Goal: Find specific page/section: Find specific page/section

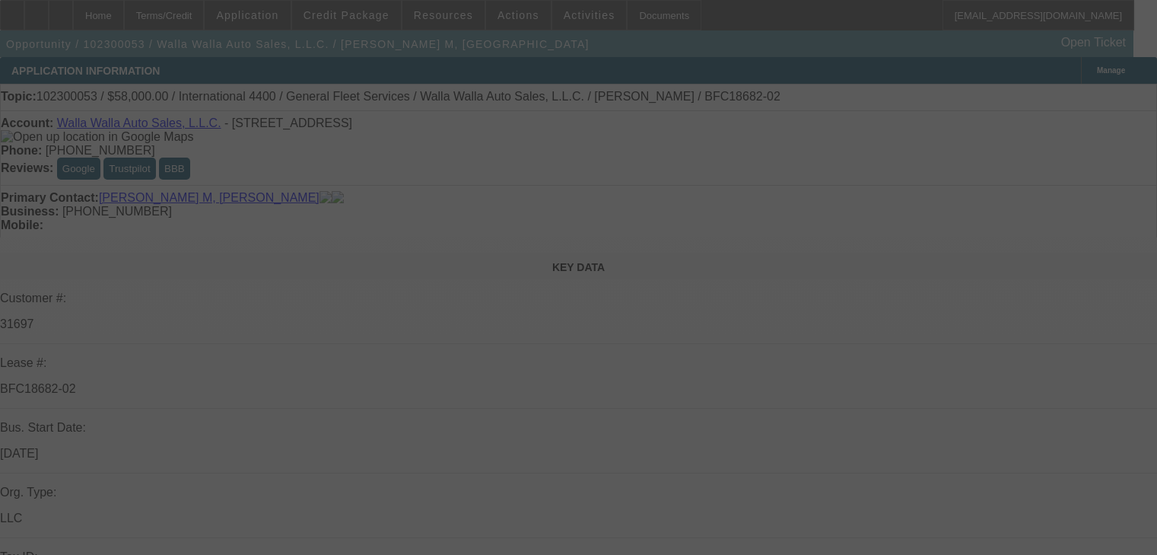
select select "0"
select select "2"
select select "0.1"
select select "0"
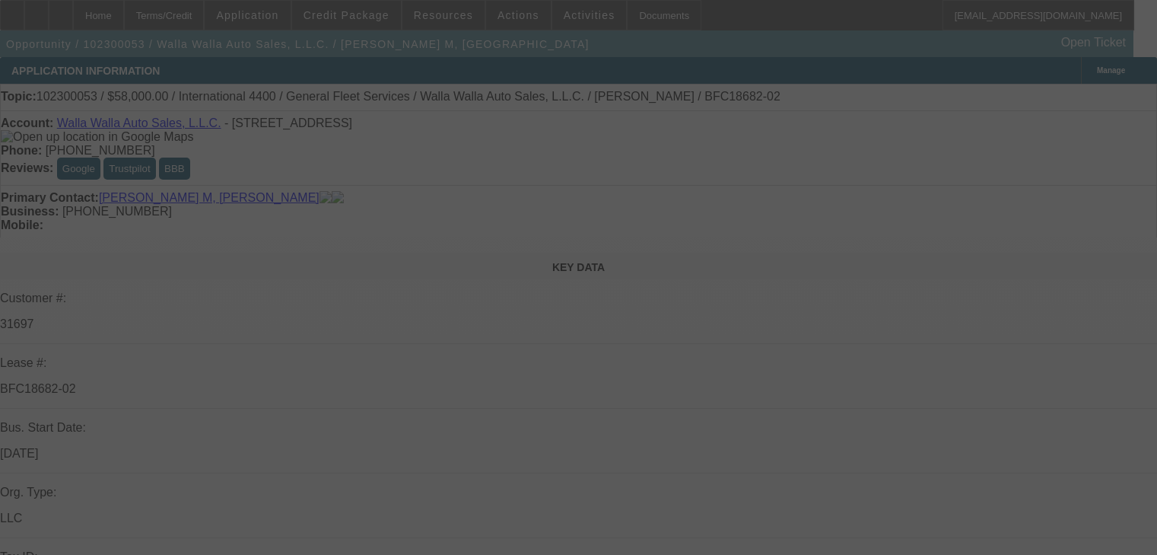
select select "2"
select select "0.1"
select select "0"
select select "2"
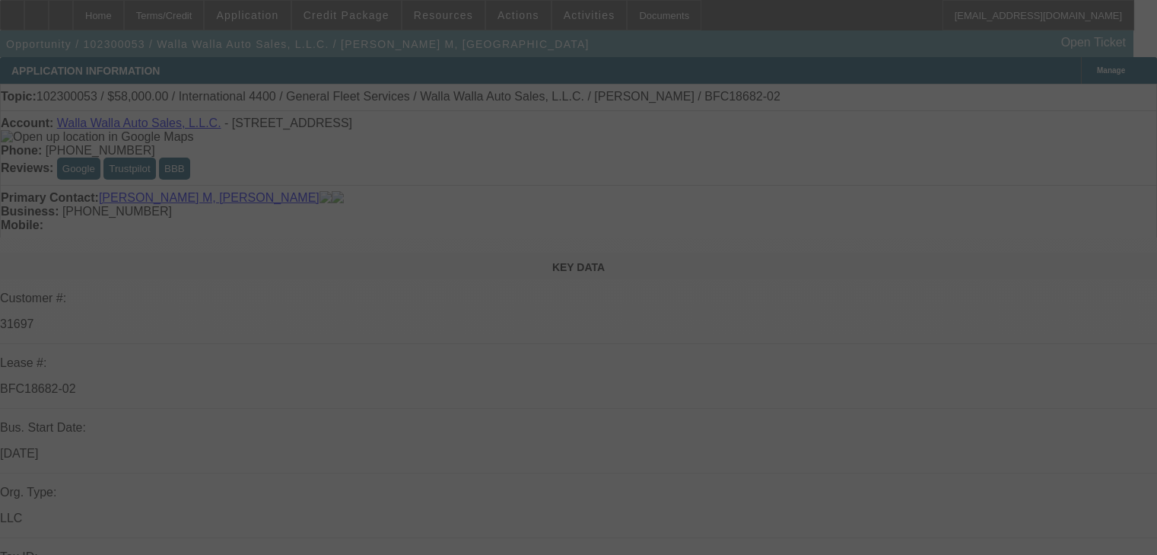
select select "2"
select select "0.1"
select select "0"
select select "2"
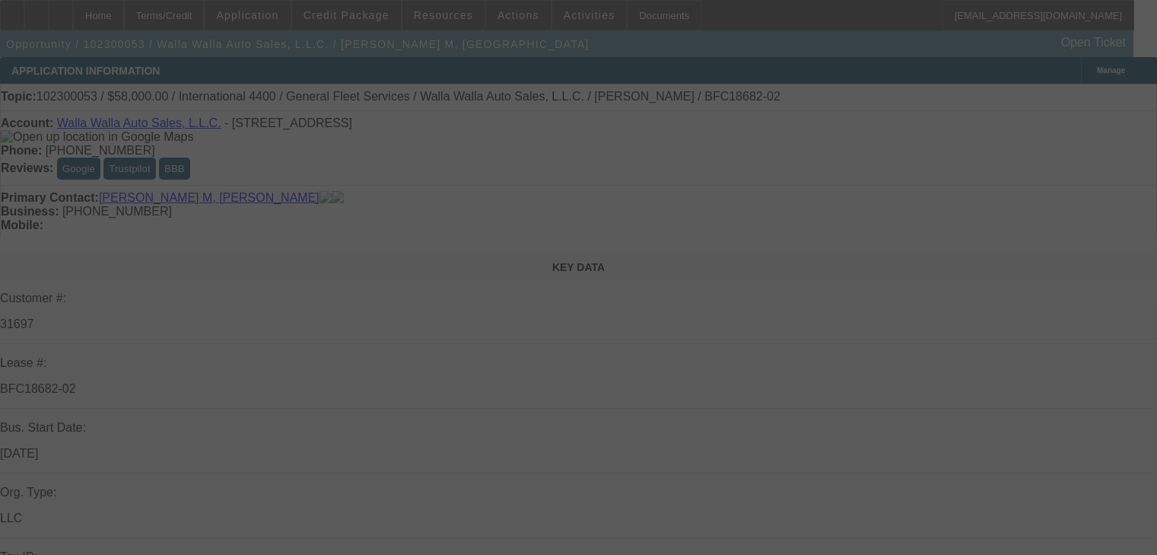
select select "0.1"
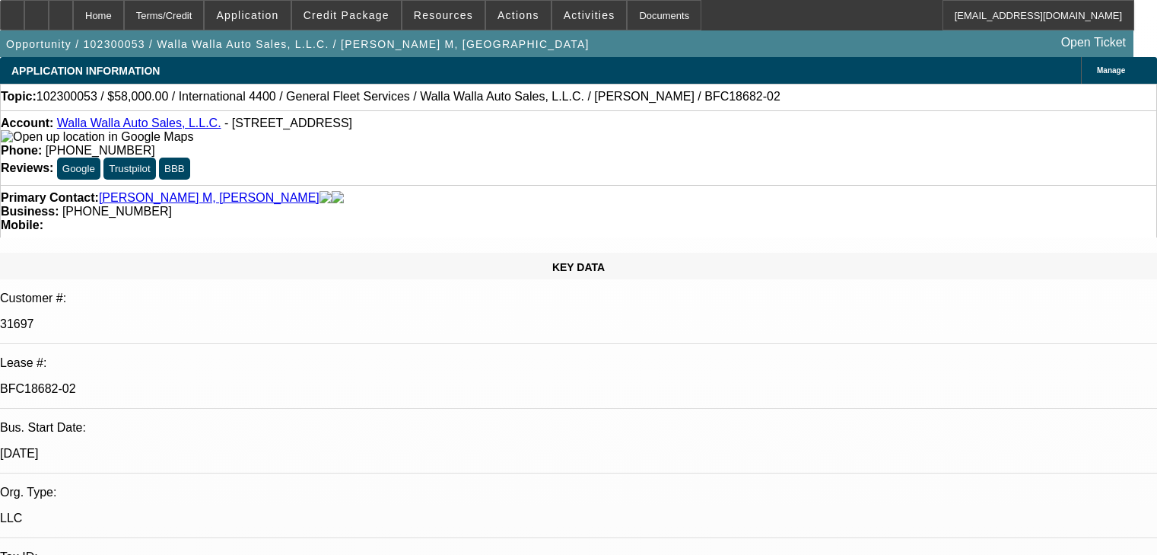
select select "4"
click at [349, 20] on span "Credit Package" at bounding box center [347, 15] width 86 height 12
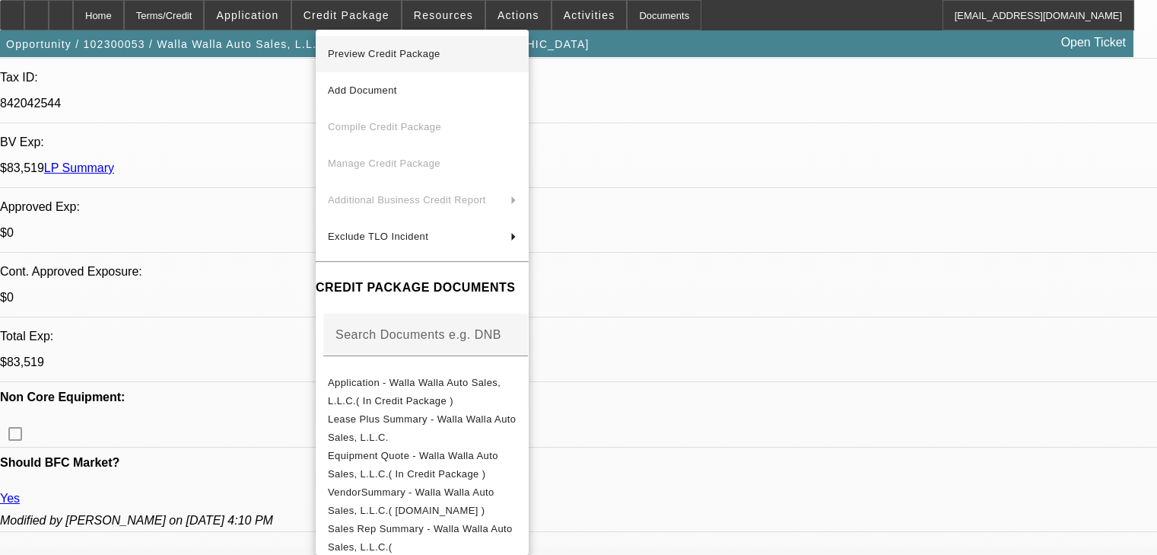
click at [349, 49] on span "Preview Credit Package" at bounding box center [384, 53] width 113 height 11
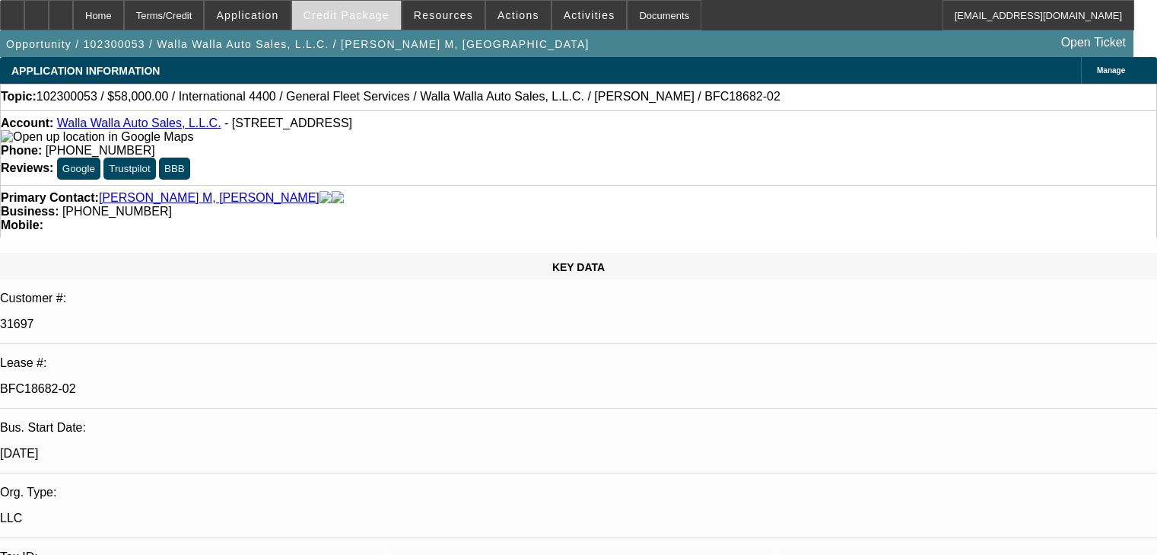
click at [358, 17] on span "Credit Package" at bounding box center [347, 15] width 86 height 12
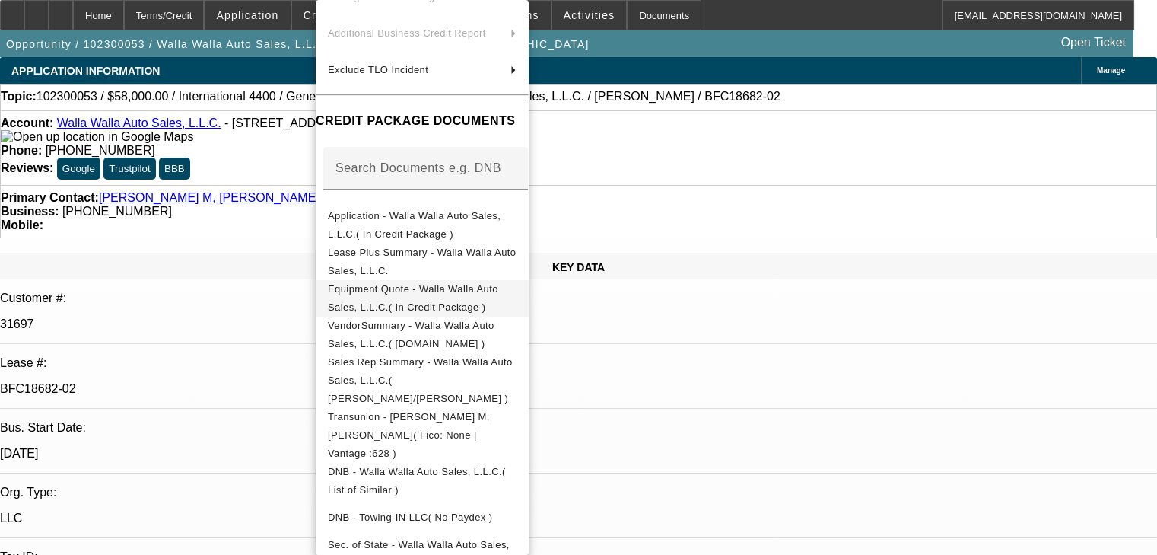
scroll to position [205, 0]
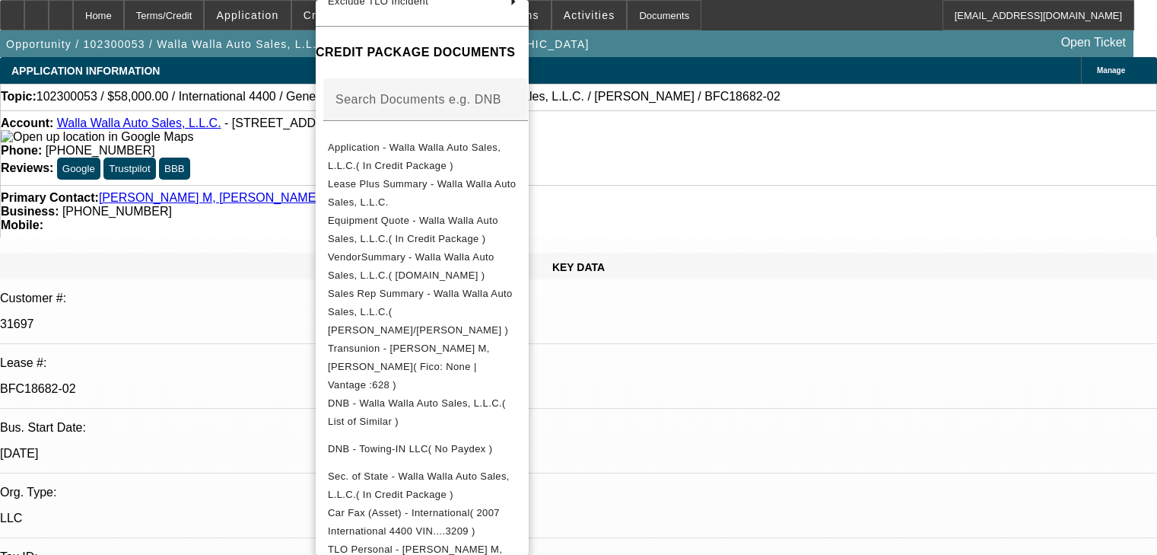
click at [1078, 66] on div at bounding box center [578, 277] width 1157 height 555
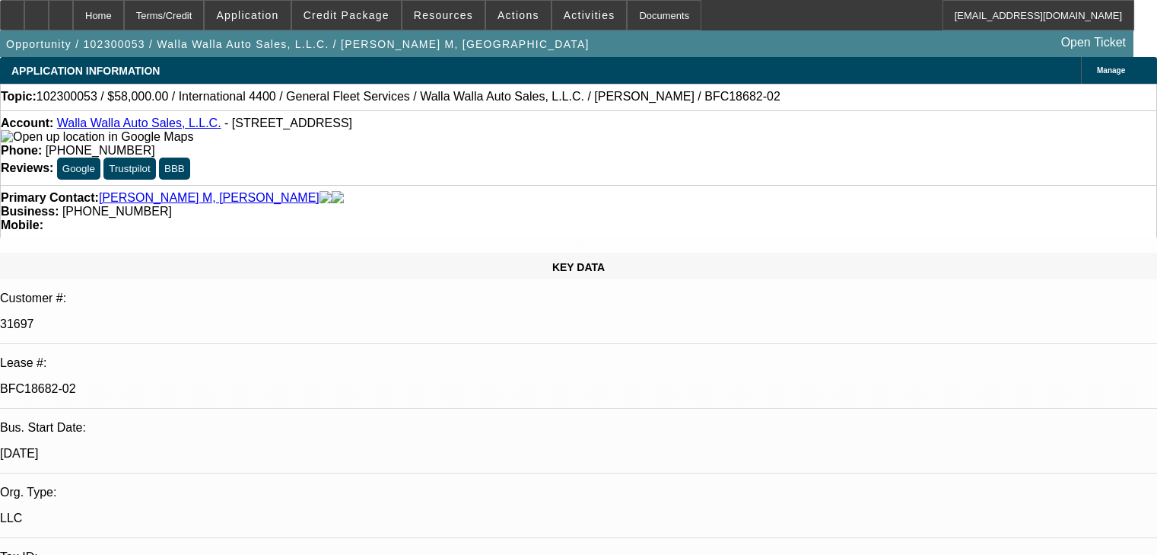
type input "scar"
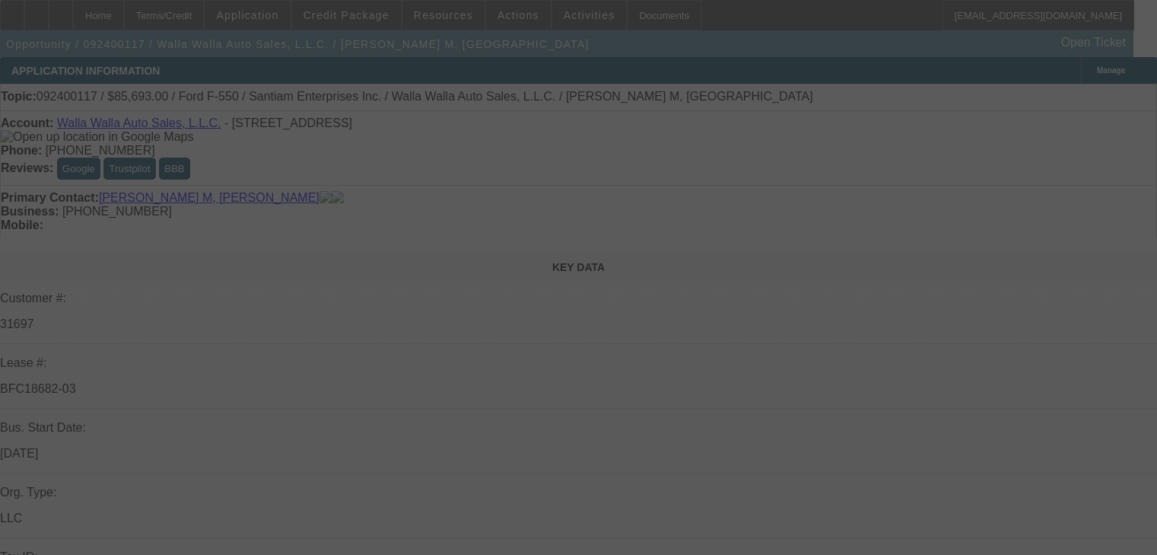
scroll to position [68, 0]
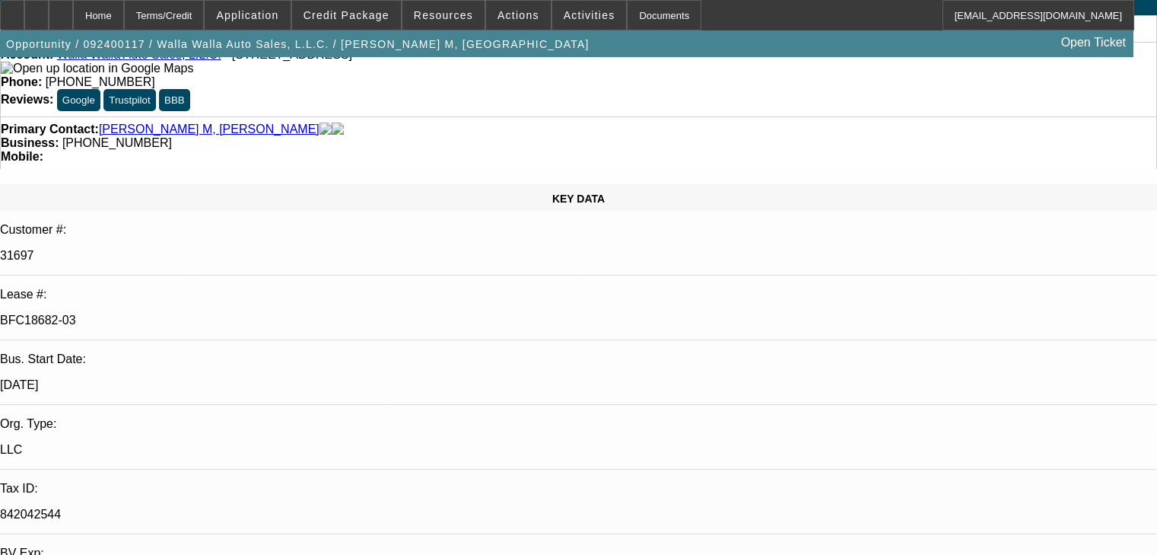
select select "0"
select select "2"
select select "0.1"
select select "4"
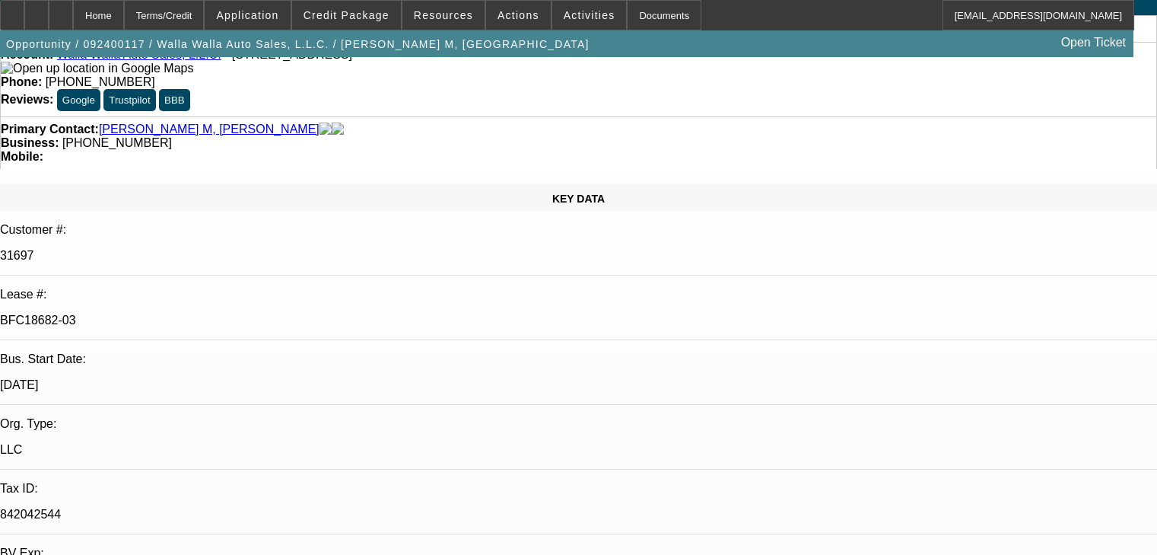
select select "0"
select select "2"
select select "0.1"
select select "4"
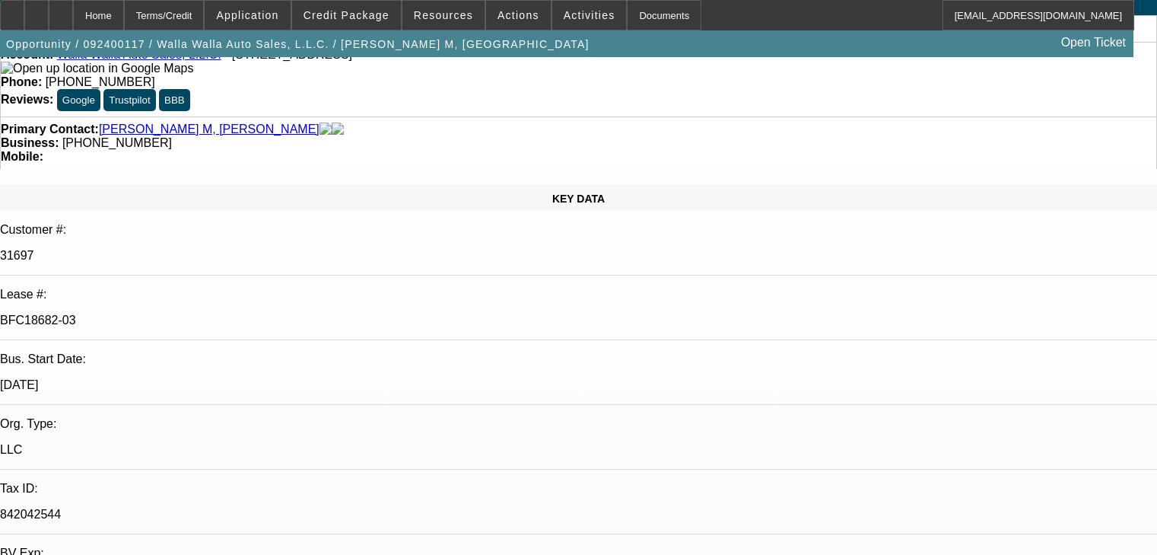
select select "0"
select select "2"
select select "0.1"
select select "4"
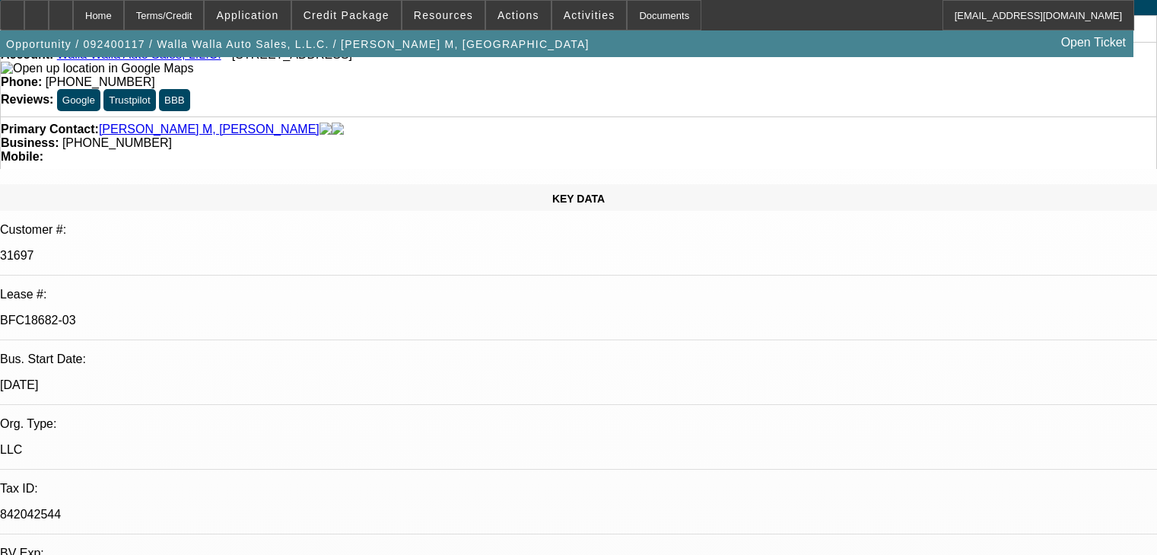
select select "0"
select select "2"
select select "0.1"
select select "4"
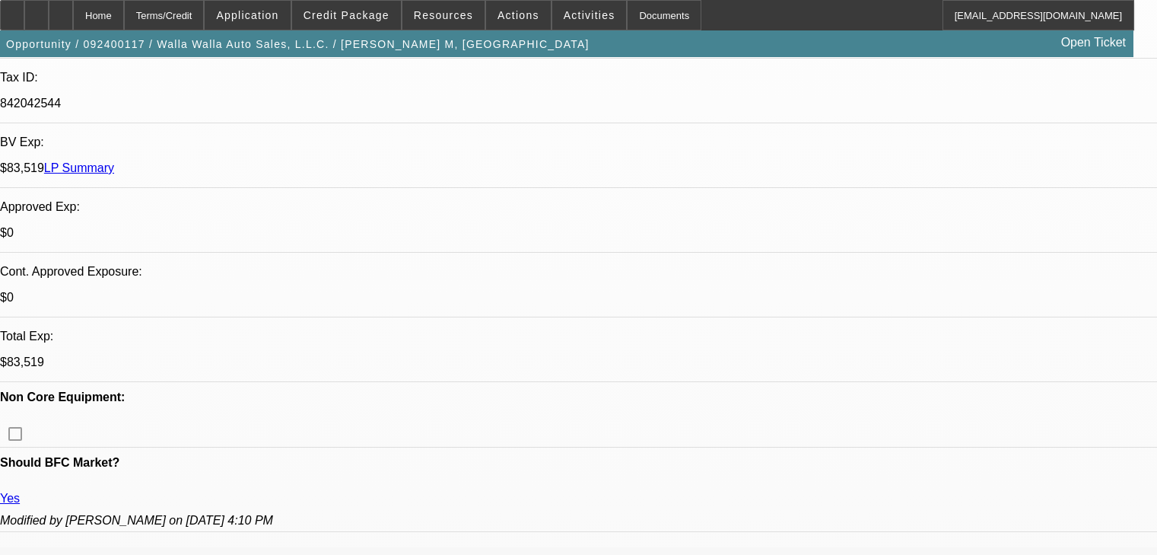
scroll to position [548, 0]
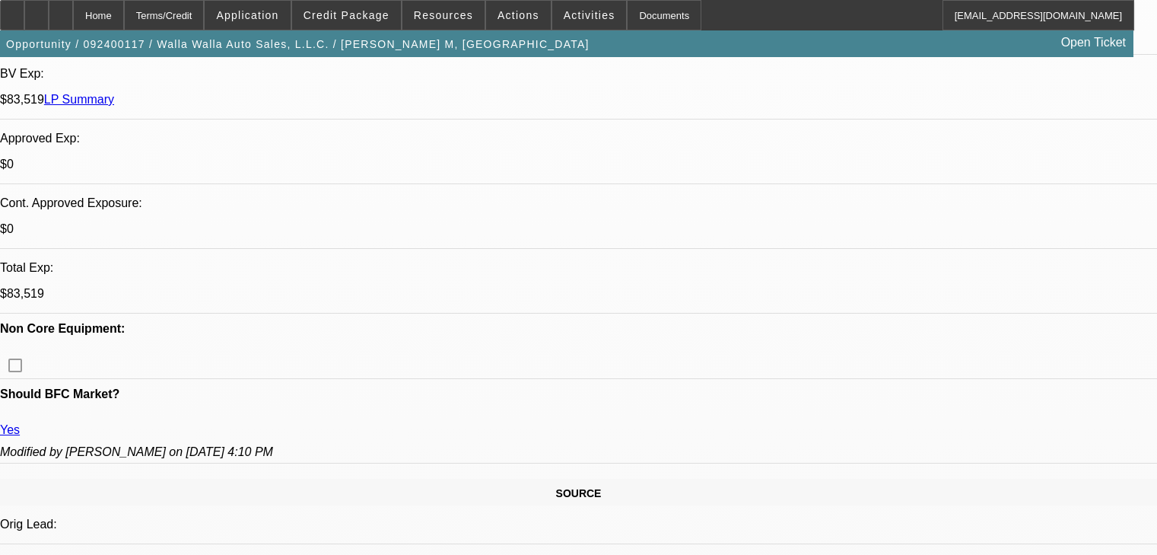
type input "scar"
click at [379, 11] on span "Credit Package" at bounding box center [347, 15] width 86 height 12
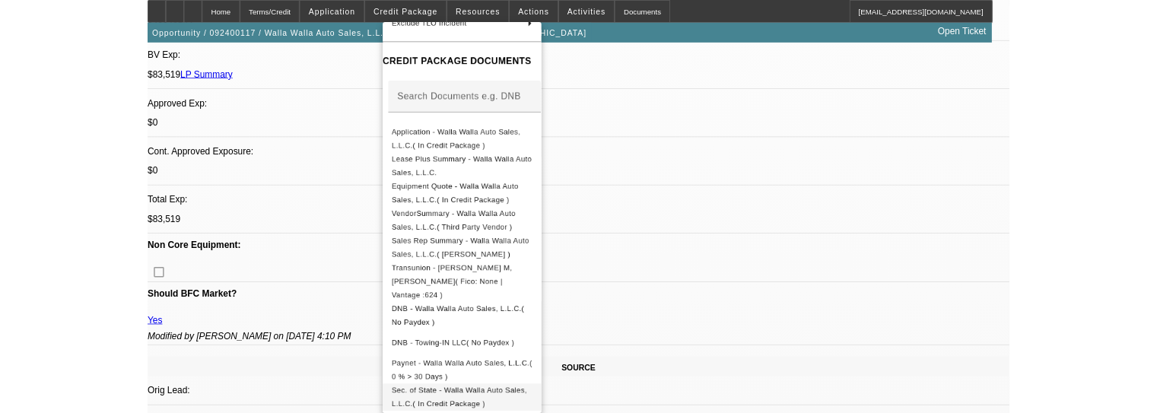
scroll to position [274, 0]
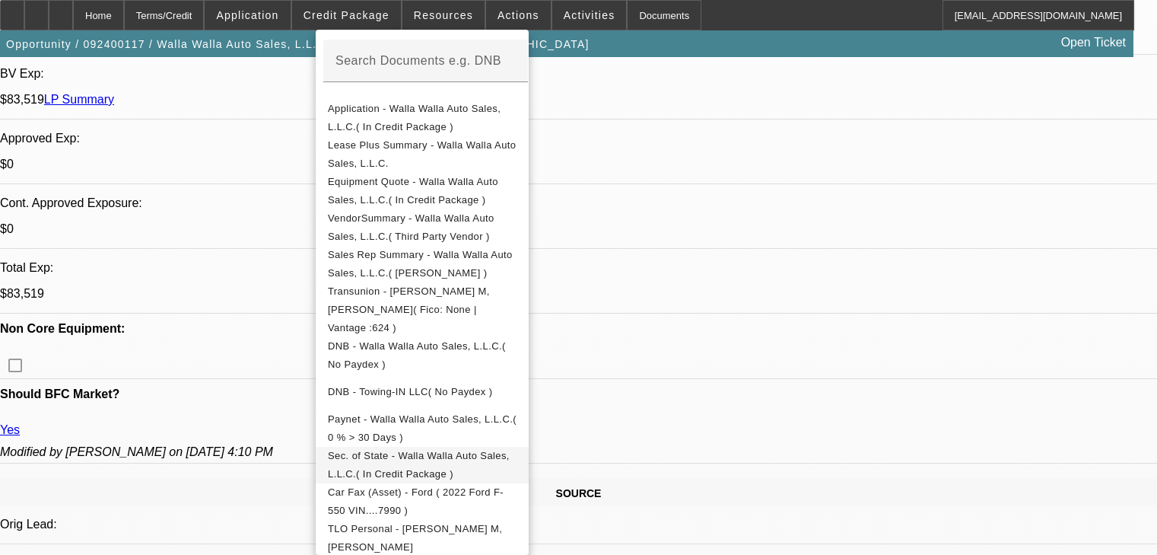
click at [441, 447] on span "Sec. of State - Walla Walla Auto Sales, L.L.C.( In Credit Package )" at bounding box center [422, 465] width 189 height 37
